Goal: Download file/media

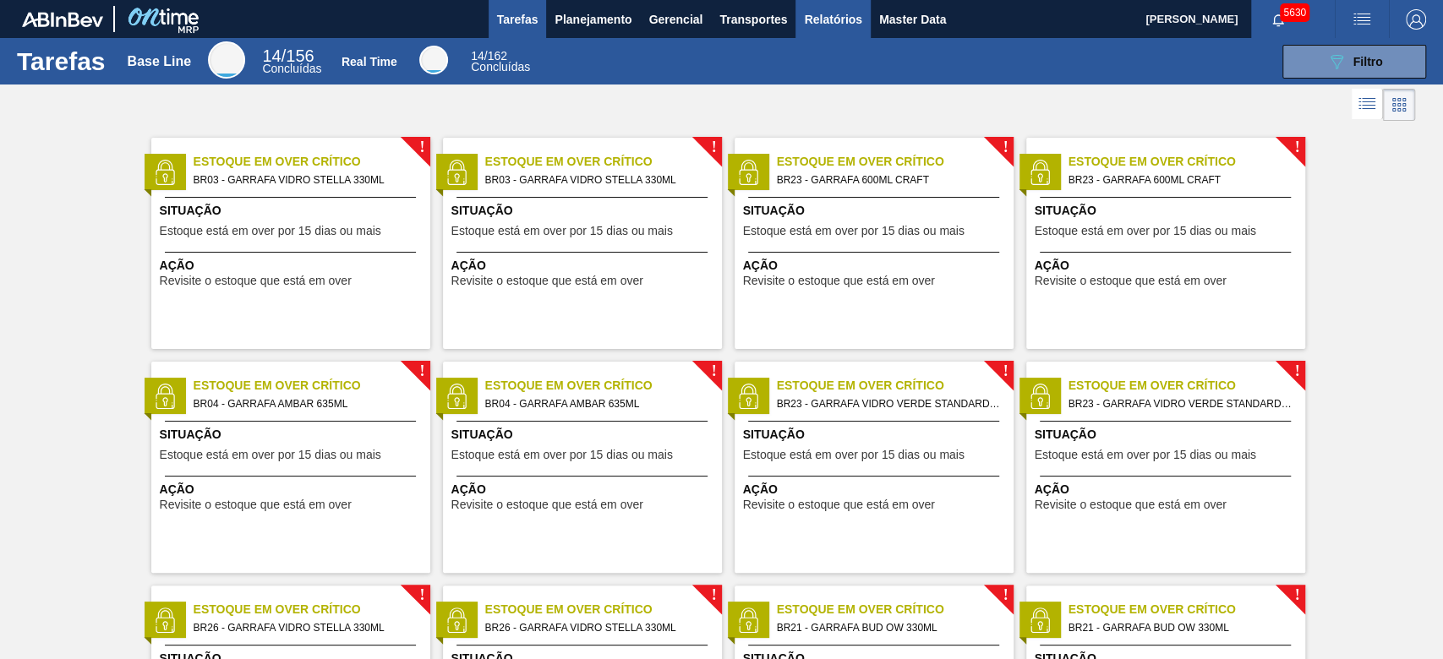
click at [830, 19] on span "Relatórios" at bounding box center [832, 19] width 57 height 20
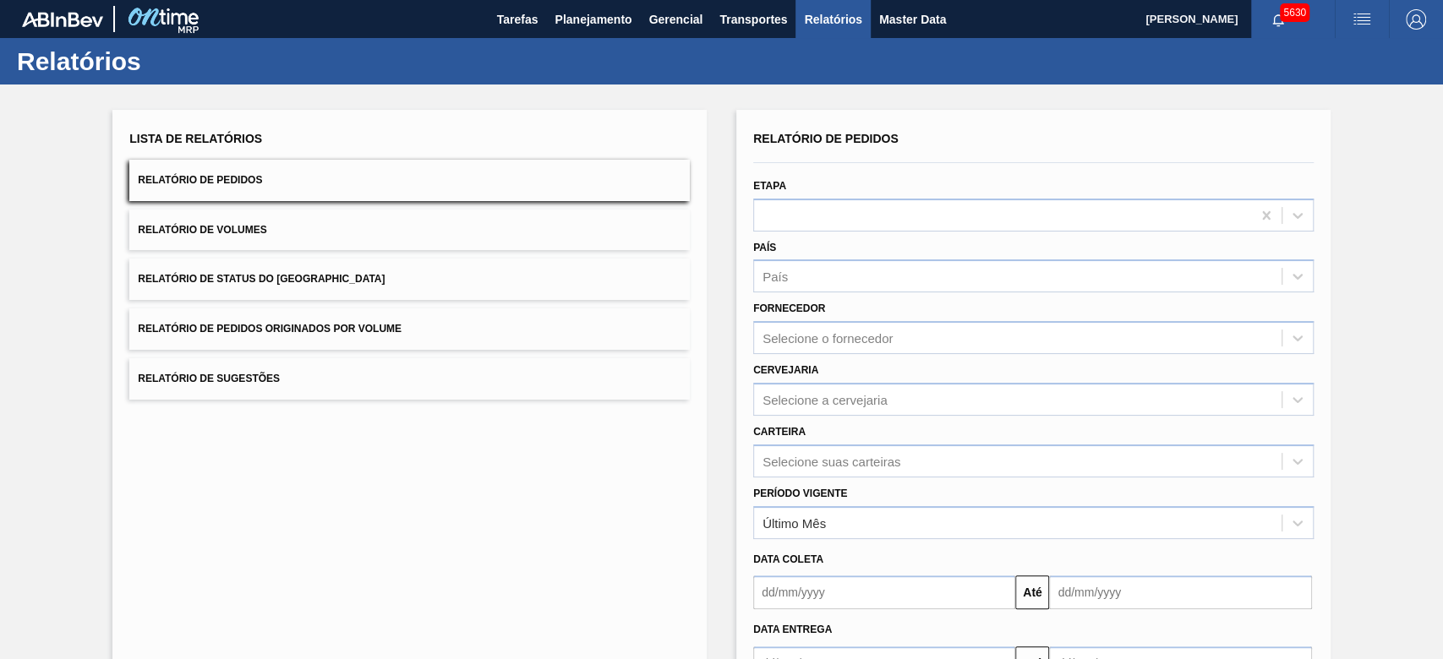
click at [375, 326] on span "Relatório de Pedidos Originados por Volume" at bounding box center [270, 329] width 264 height 12
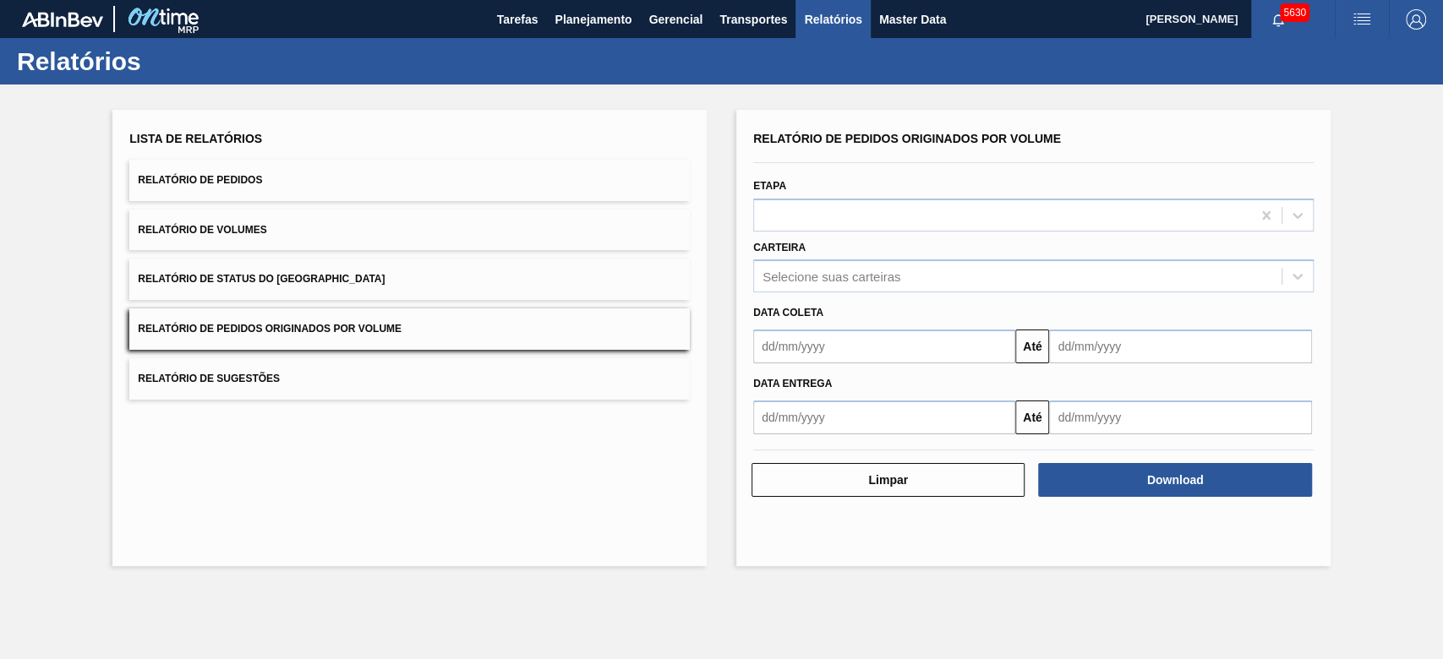
click at [385, 172] on button "Relatório de Pedidos" at bounding box center [409, 180] width 560 height 41
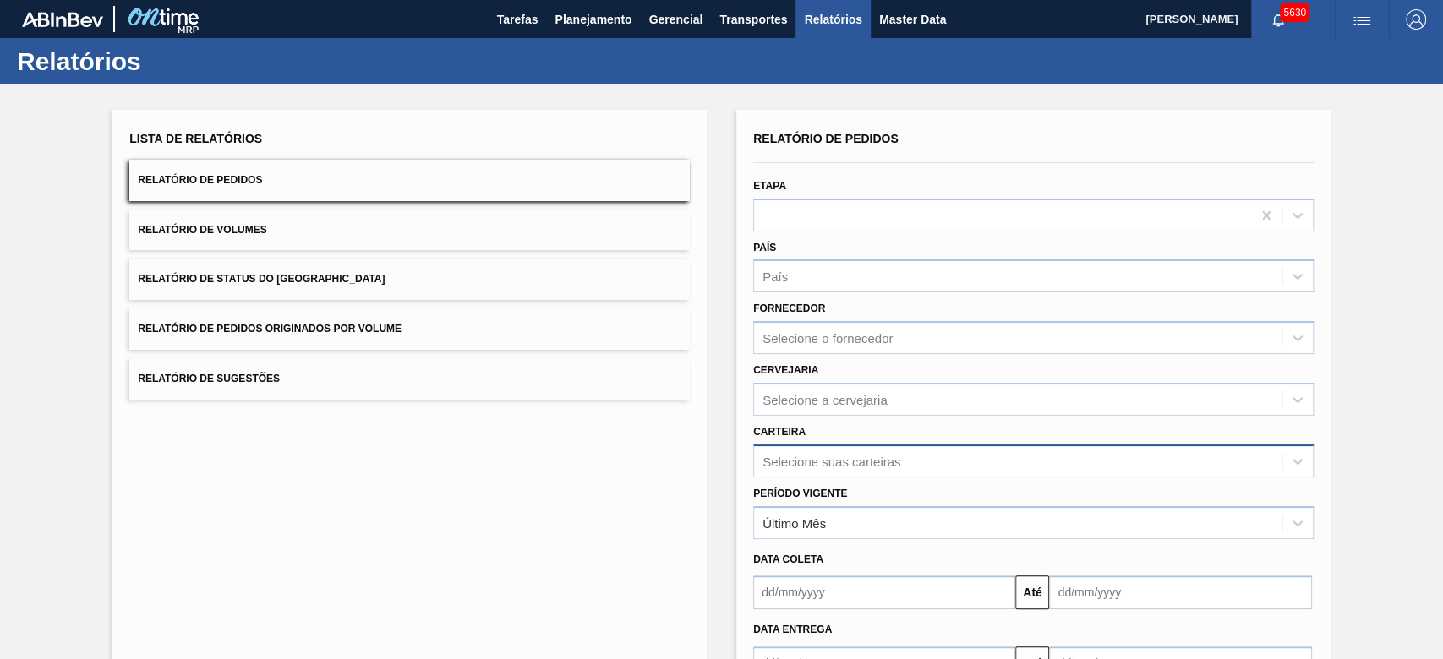
click at [859, 455] on div "Selecione suas carteiras" at bounding box center [831, 461] width 138 height 14
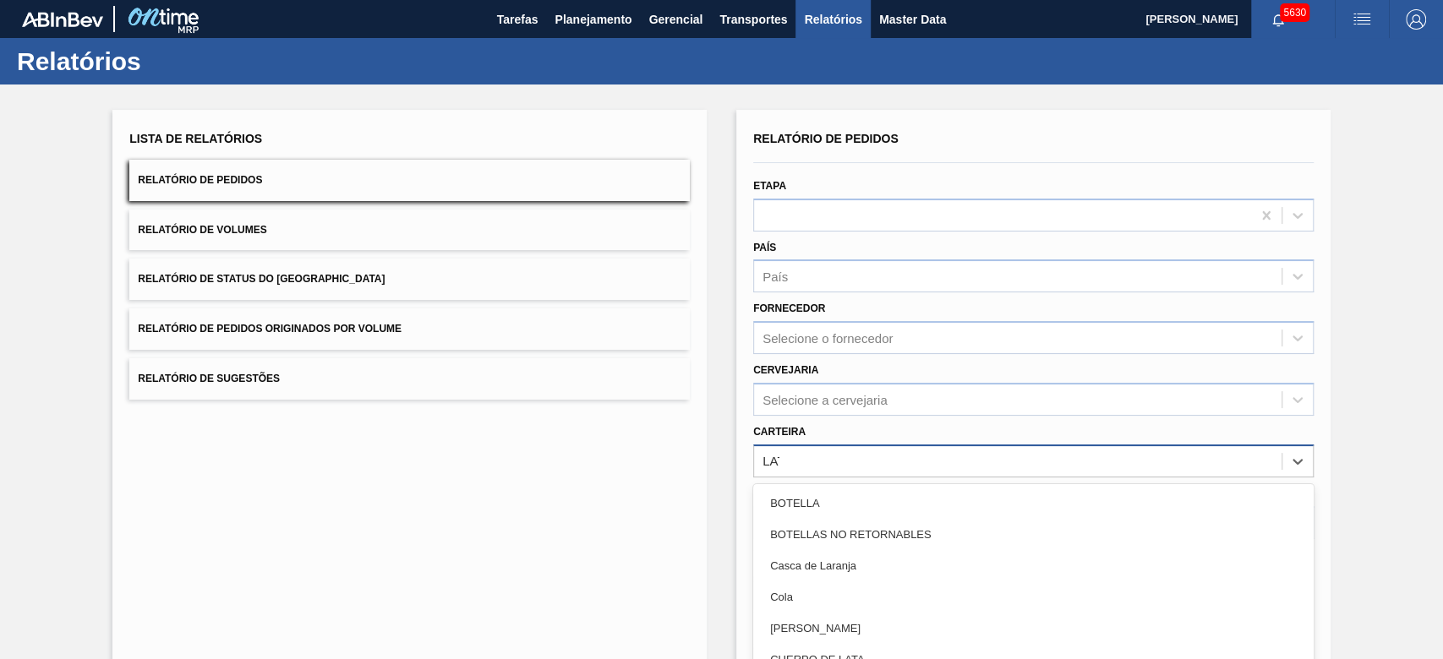
type input "LATA"
click at [802, 529] on div "Lata" at bounding box center [1033, 534] width 560 height 31
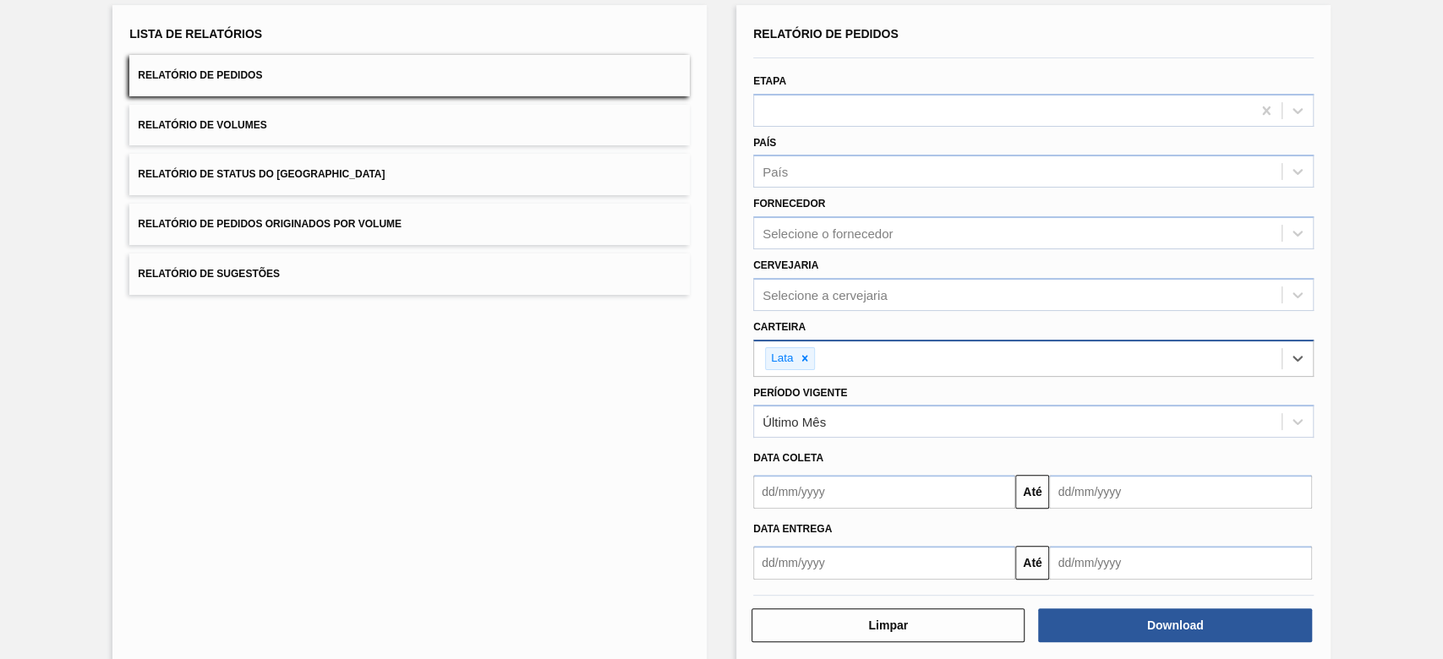
scroll to position [125, 0]
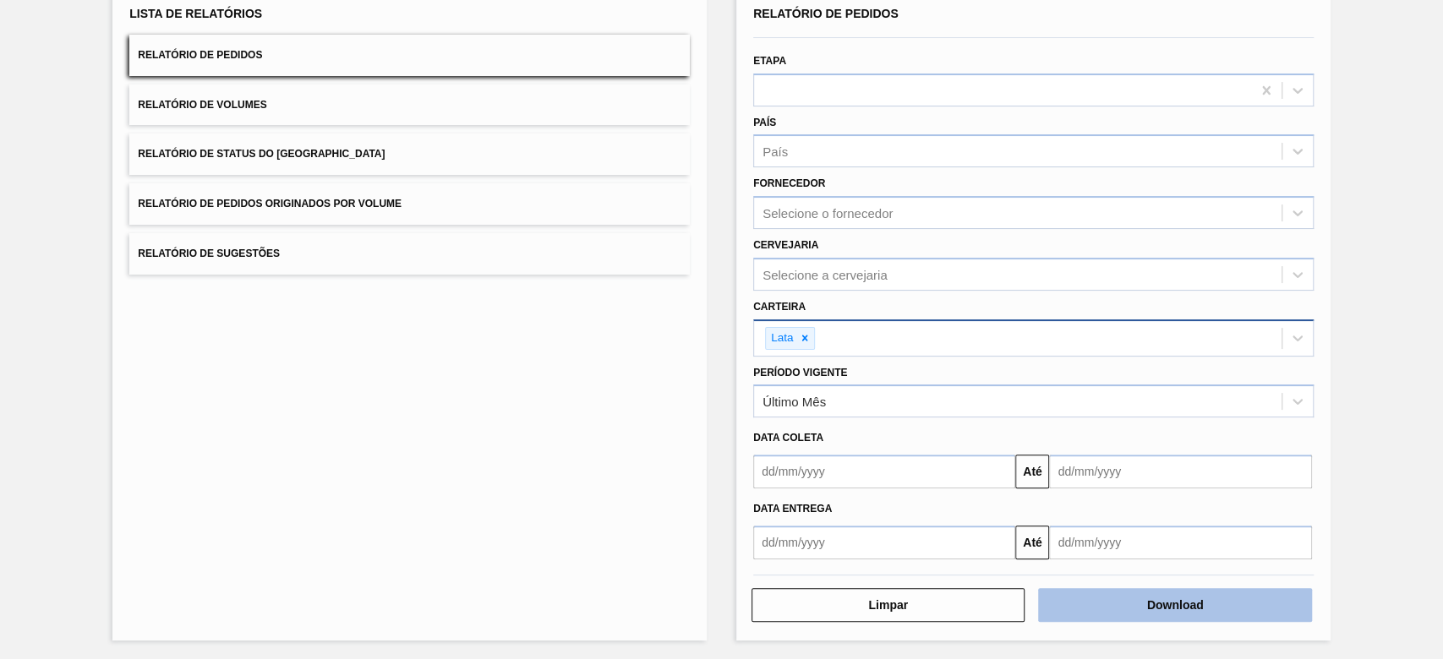
click at [1224, 600] on button "Download" at bounding box center [1174, 605] width 273 height 34
